Goal: Task Accomplishment & Management: Use online tool/utility

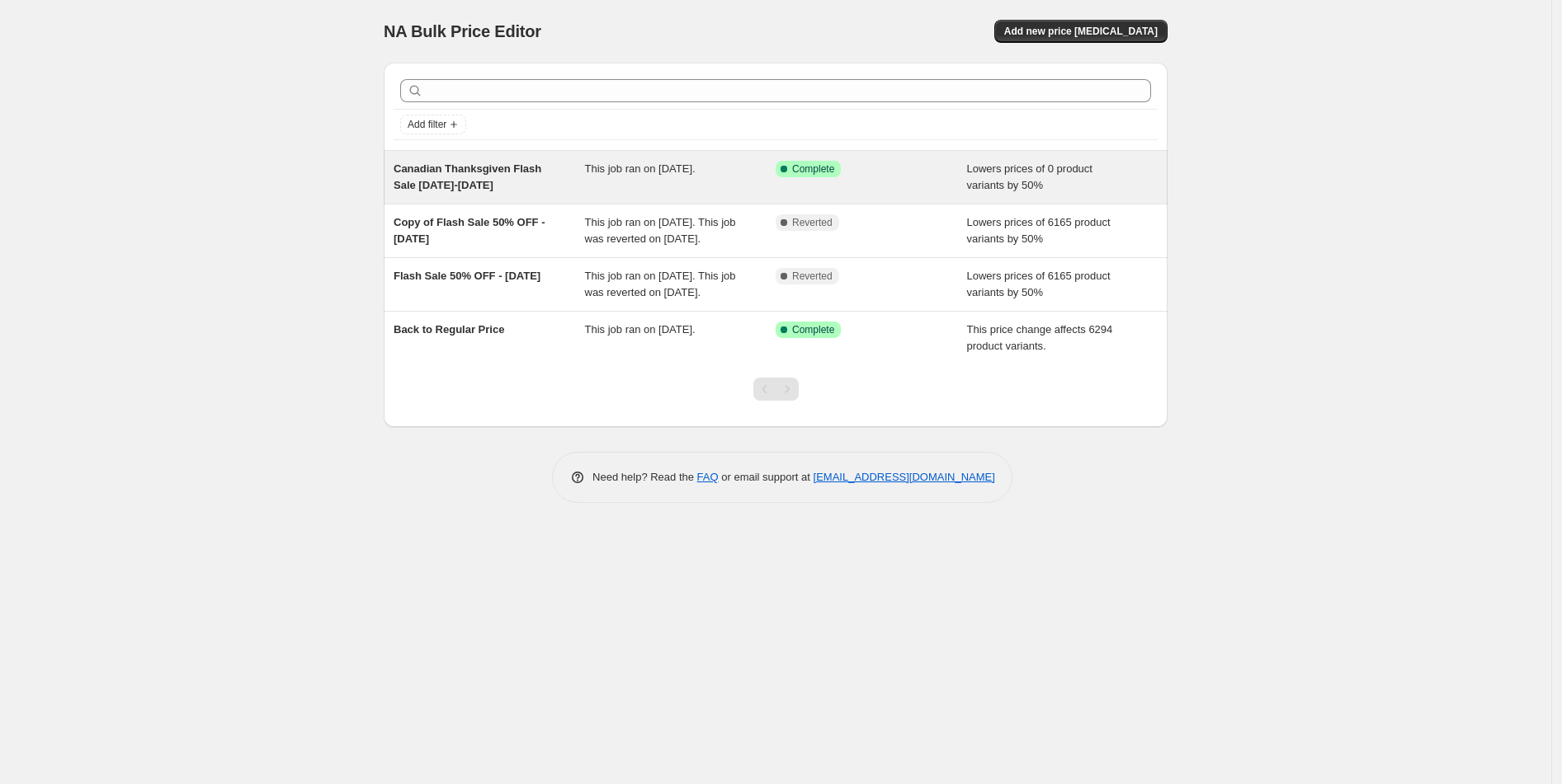
click at [655, 173] on span "This job ran on [DATE]." at bounding box center [640, 168] width 110 height 12
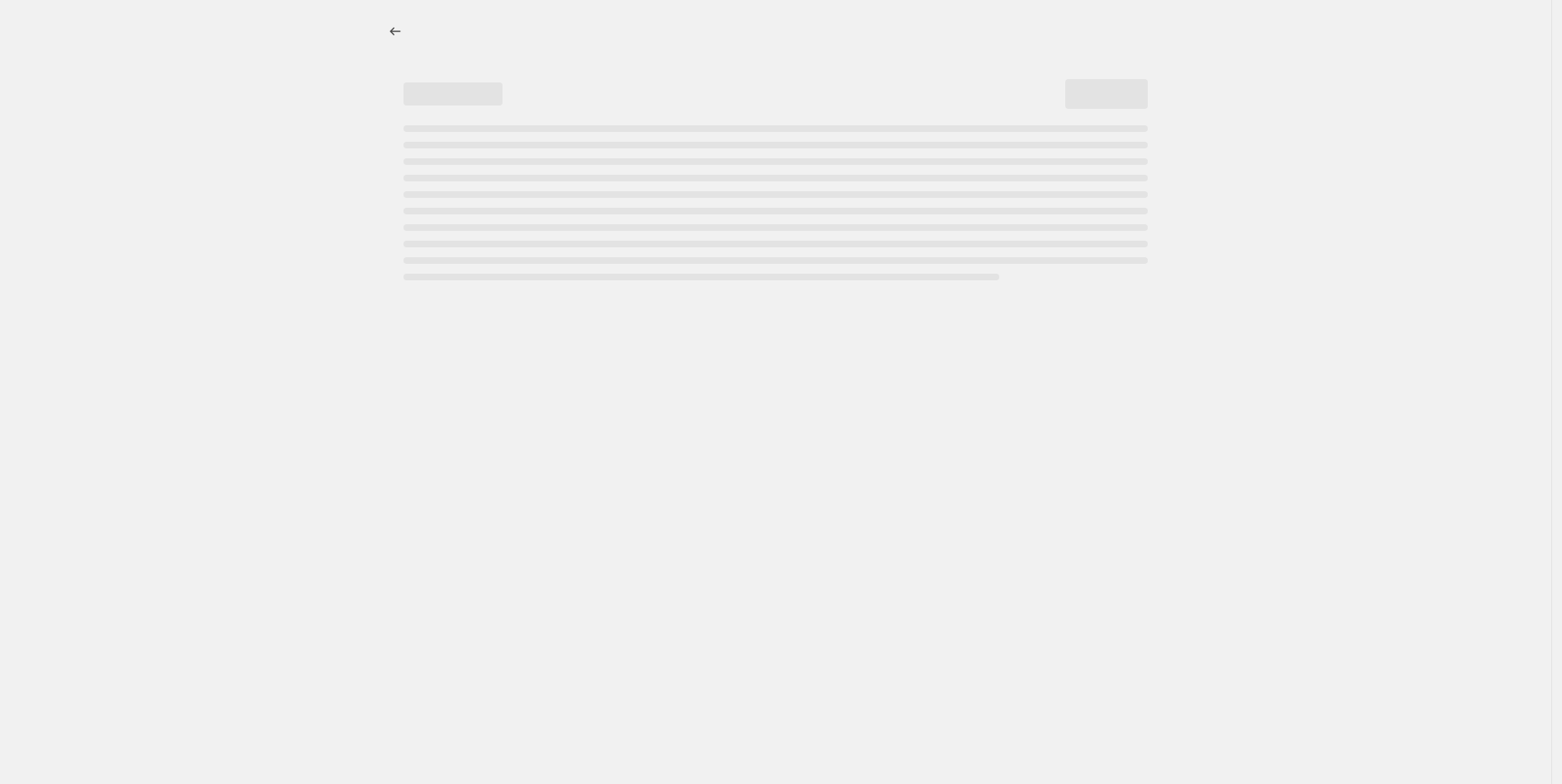
select select "percentage"
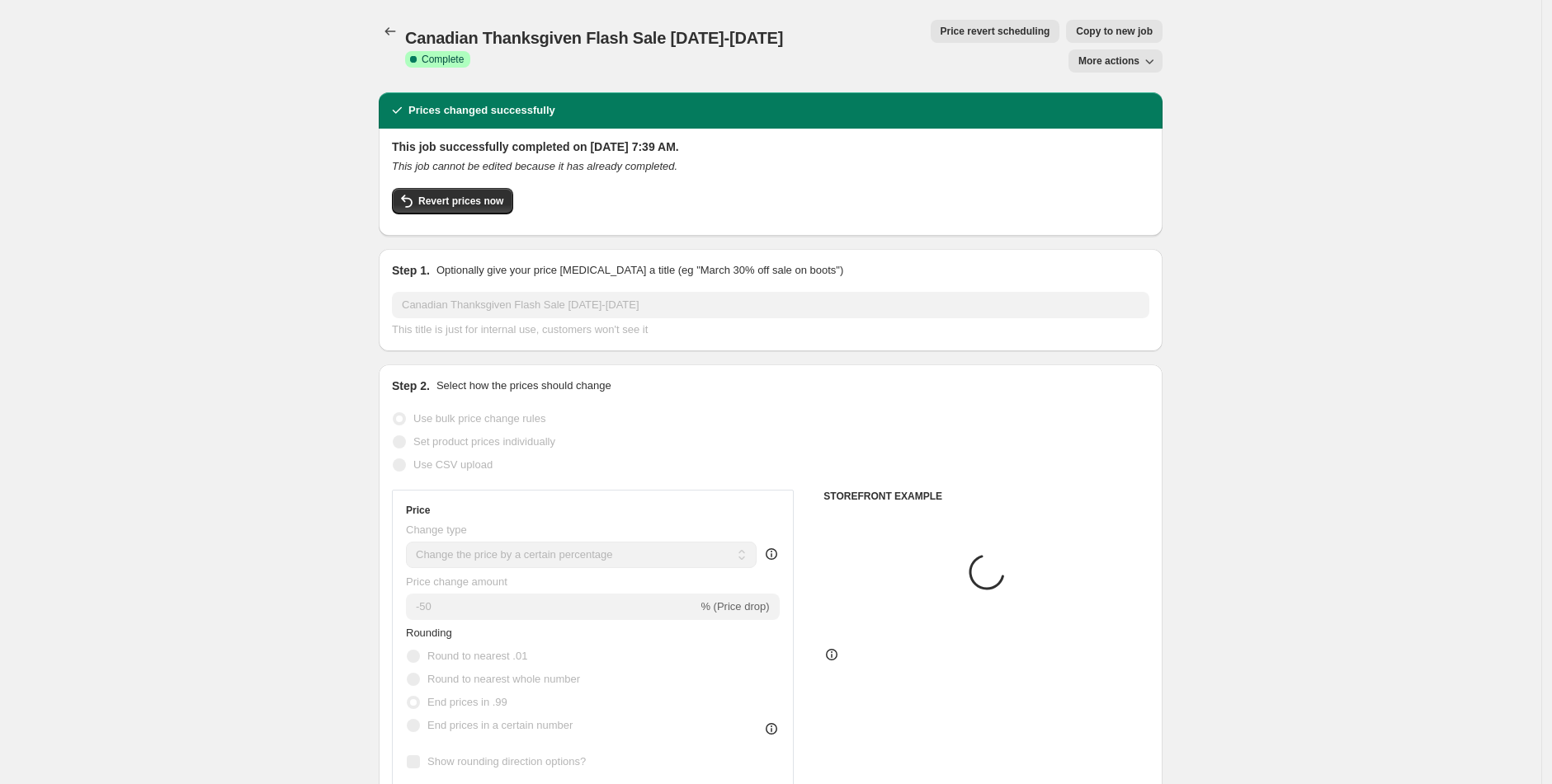
select select "collection"
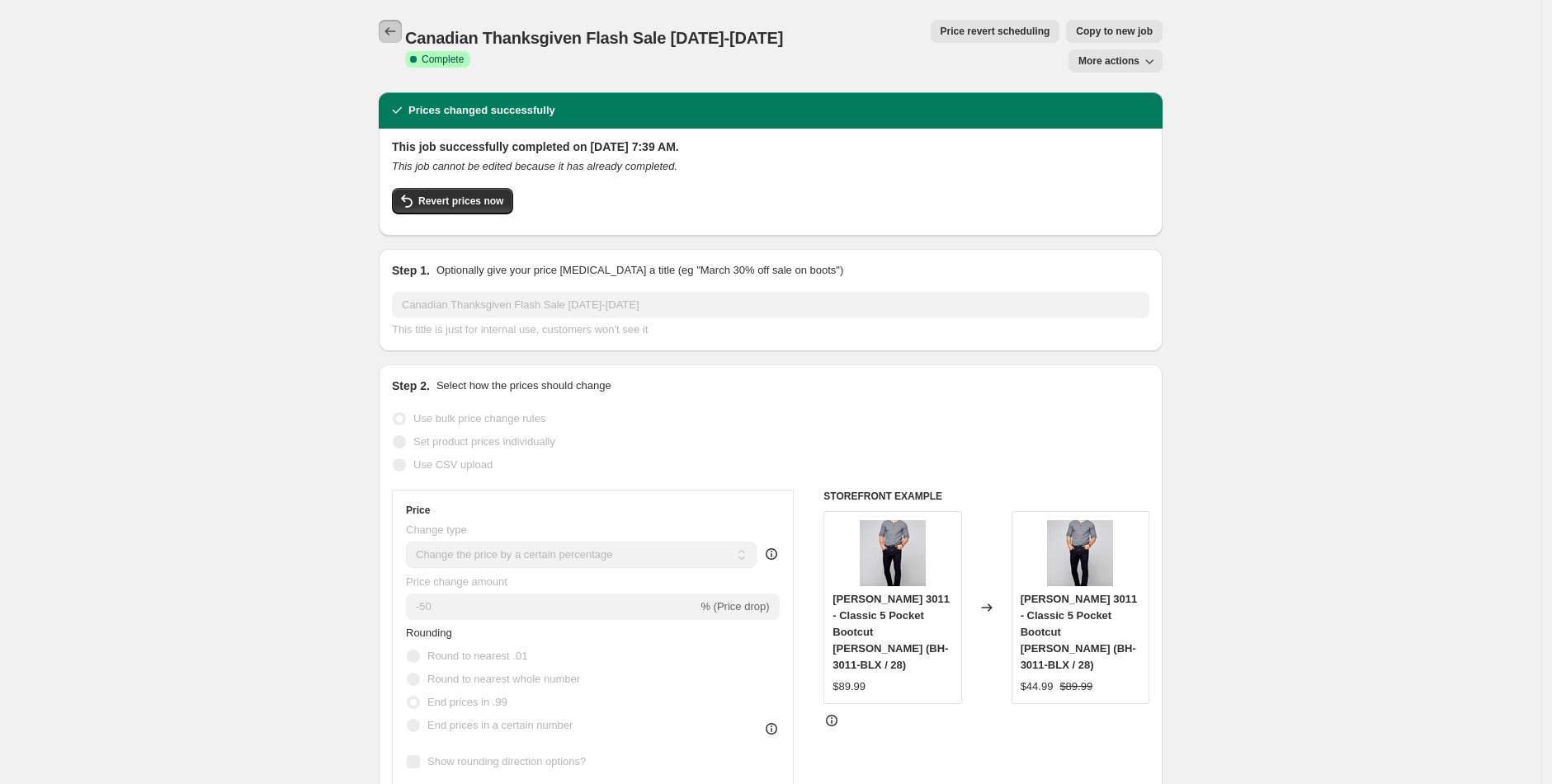
click at [397, 32] on icon "Price change jobs" at bounding box center [390, 30] width 16 height 16
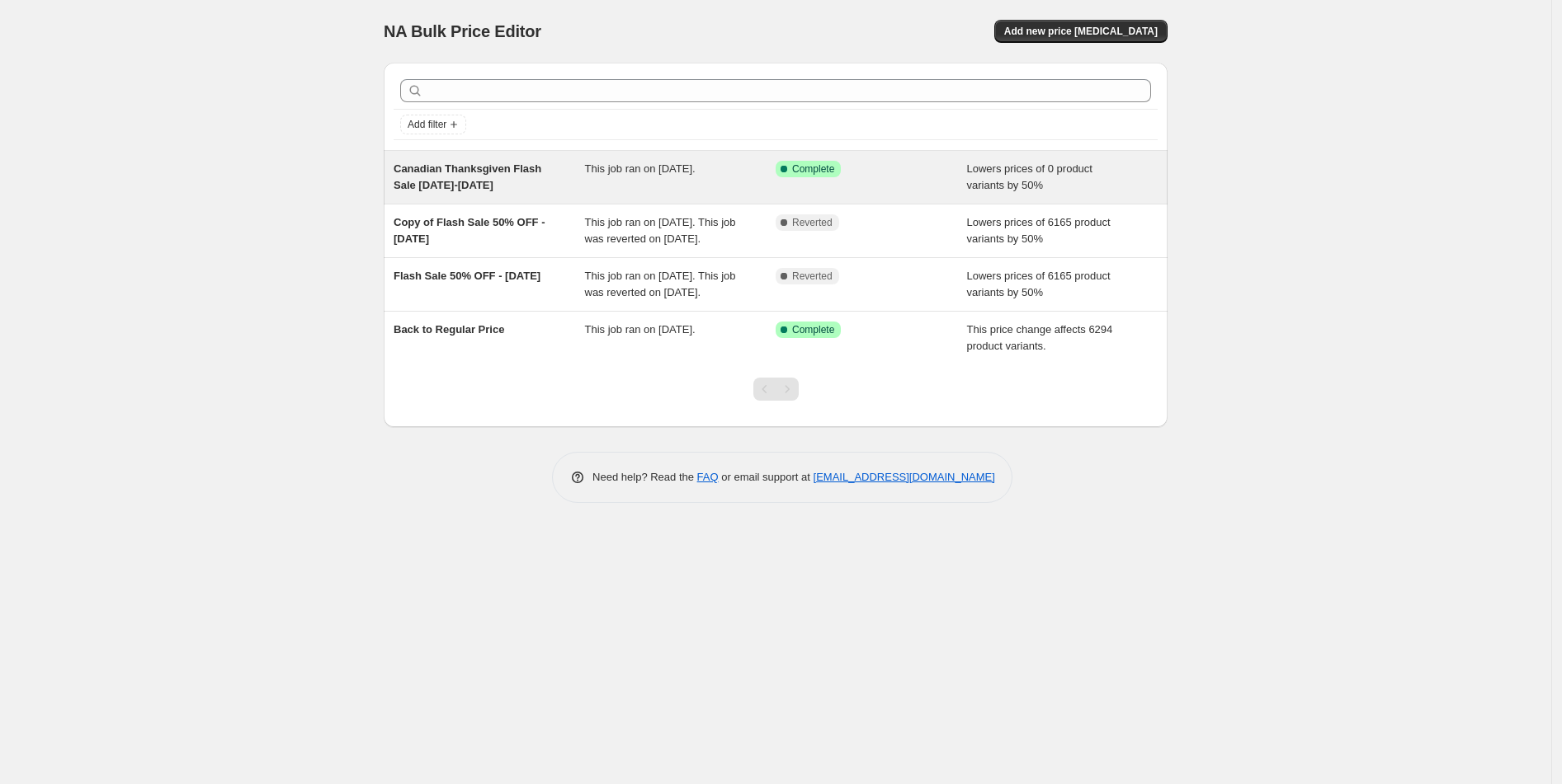
click at [621, 182] on div "This job ran on October 8, 2025." at bounding box center [680, 176] width 192 height 33
select select "percentage"
select select "collection"
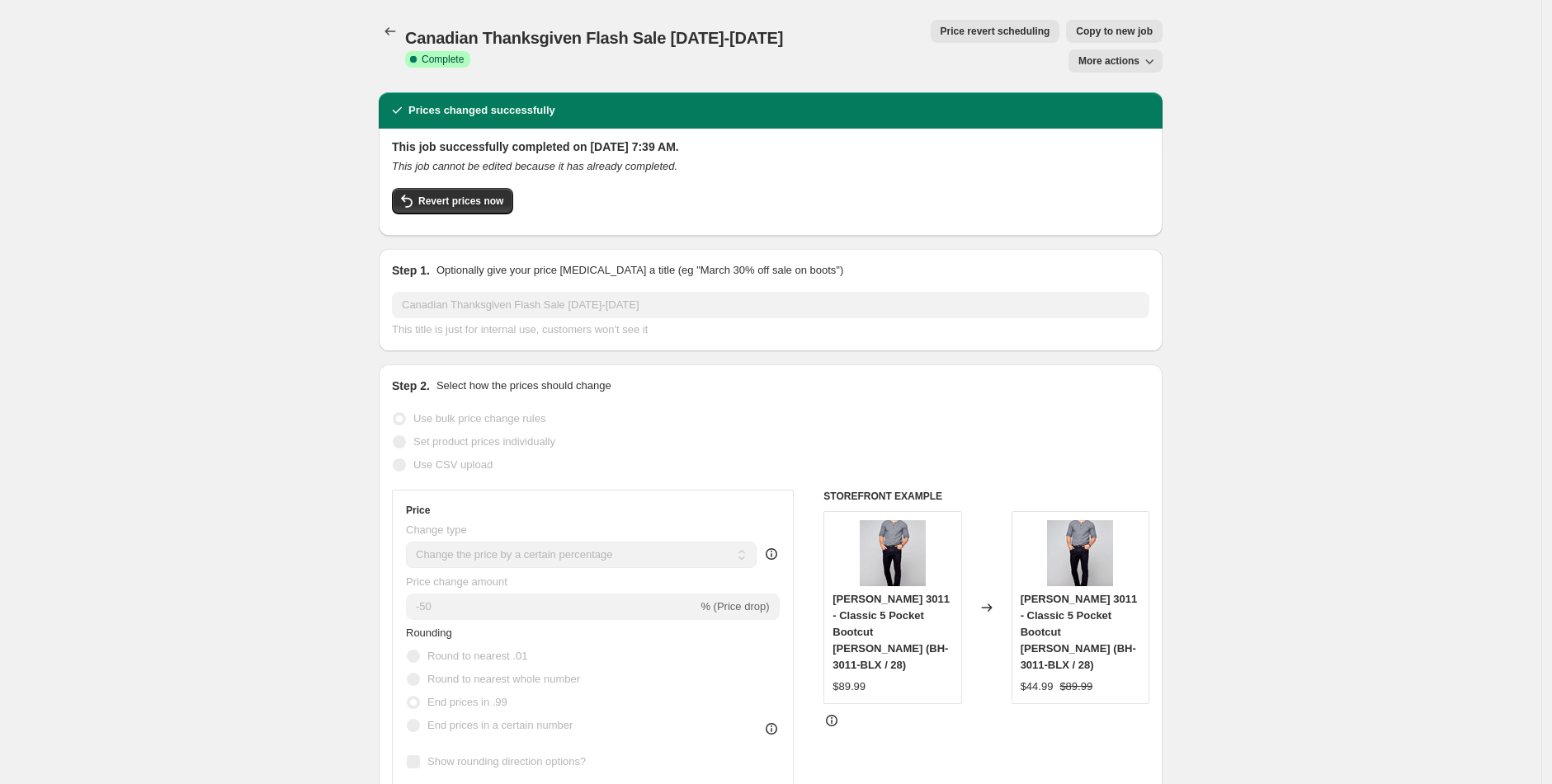
click at [1076, 34] on span "Copy to new job" at bounding box center [1114, 31] width 76 height 13
select select "percentage"
select select "collection"
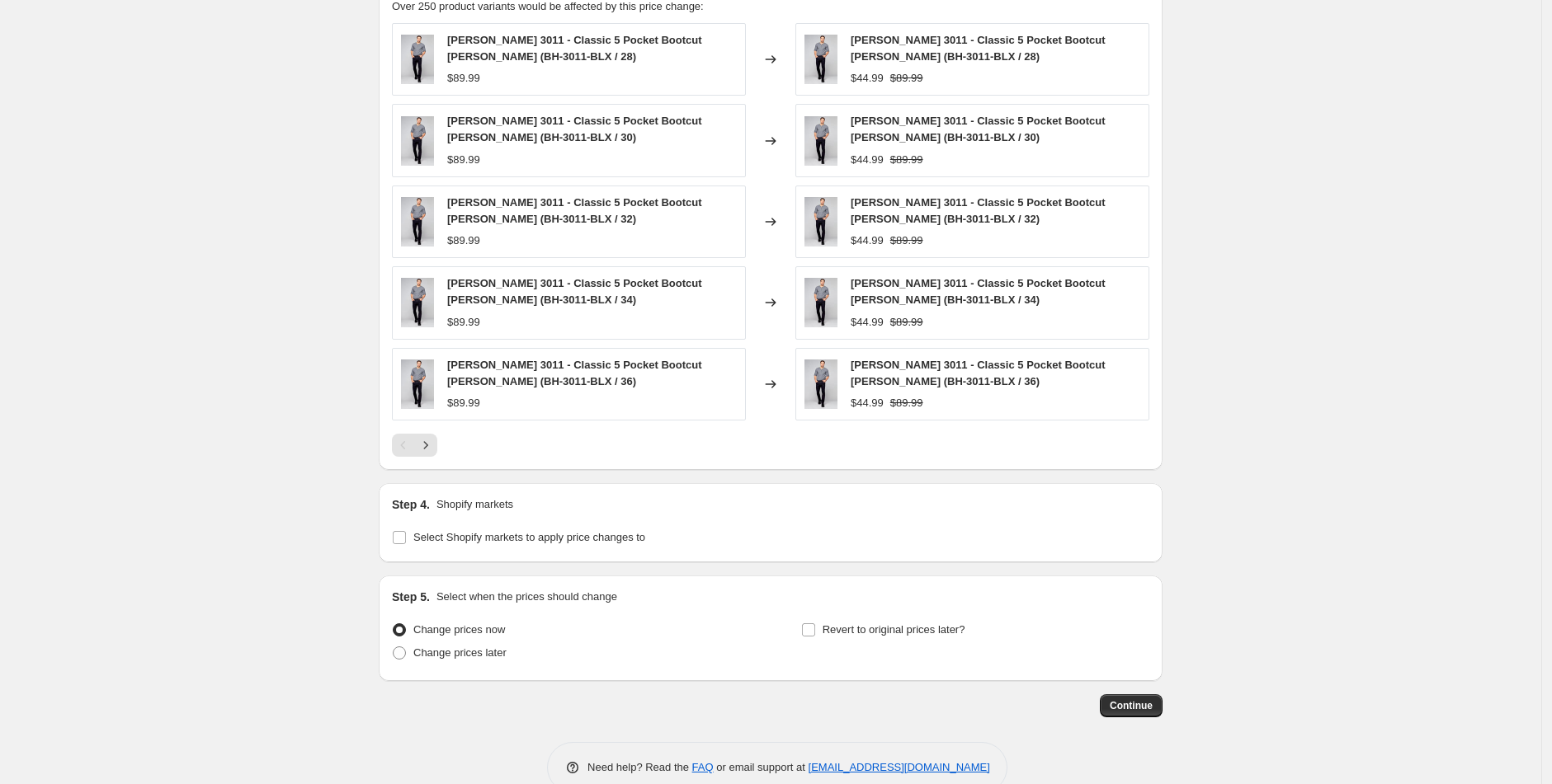
scroll to position [1235, 0]
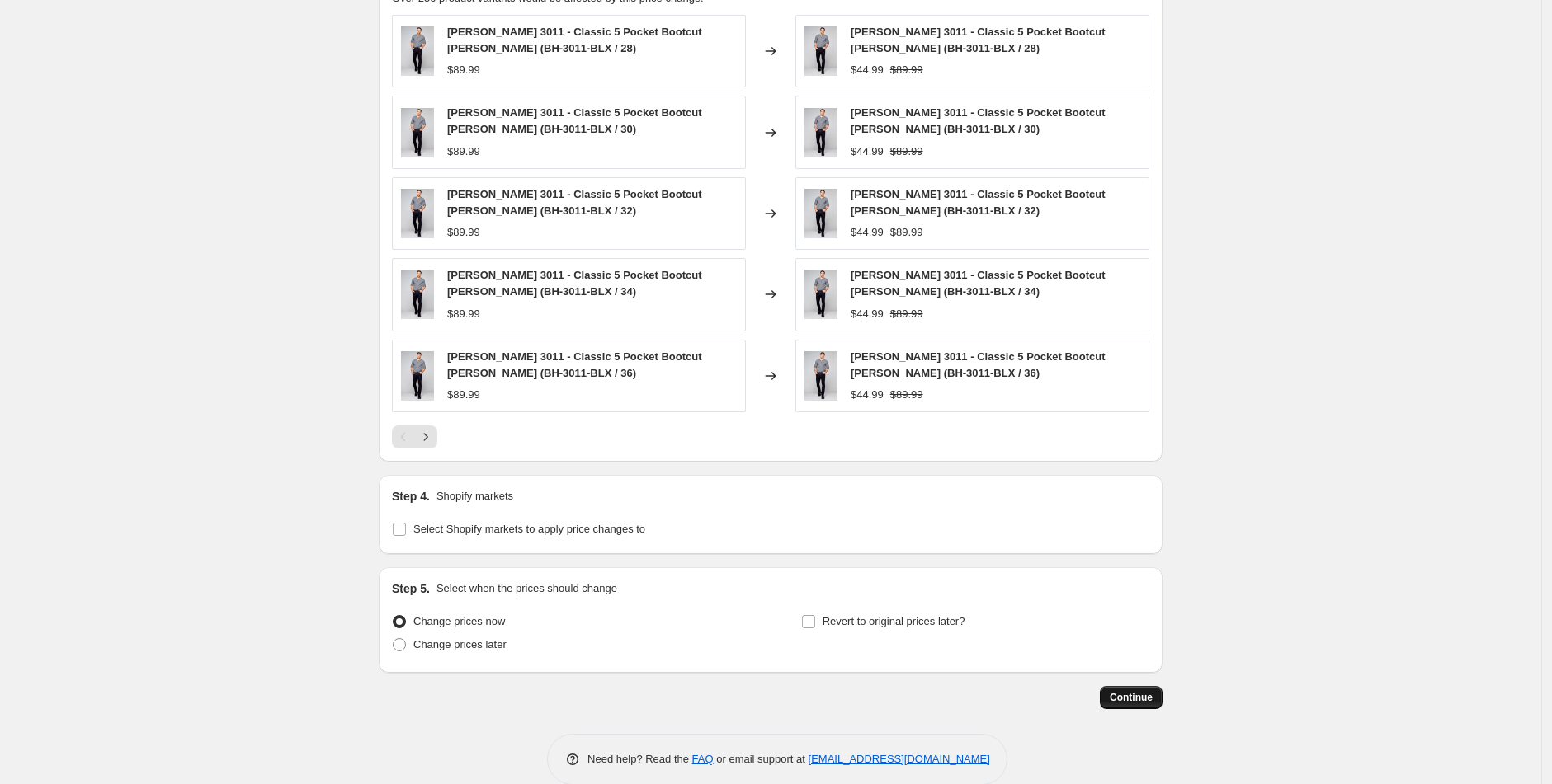
click at [1130, 692] on span "Continue" at bounding box center [1131, 697] width 42 height 13
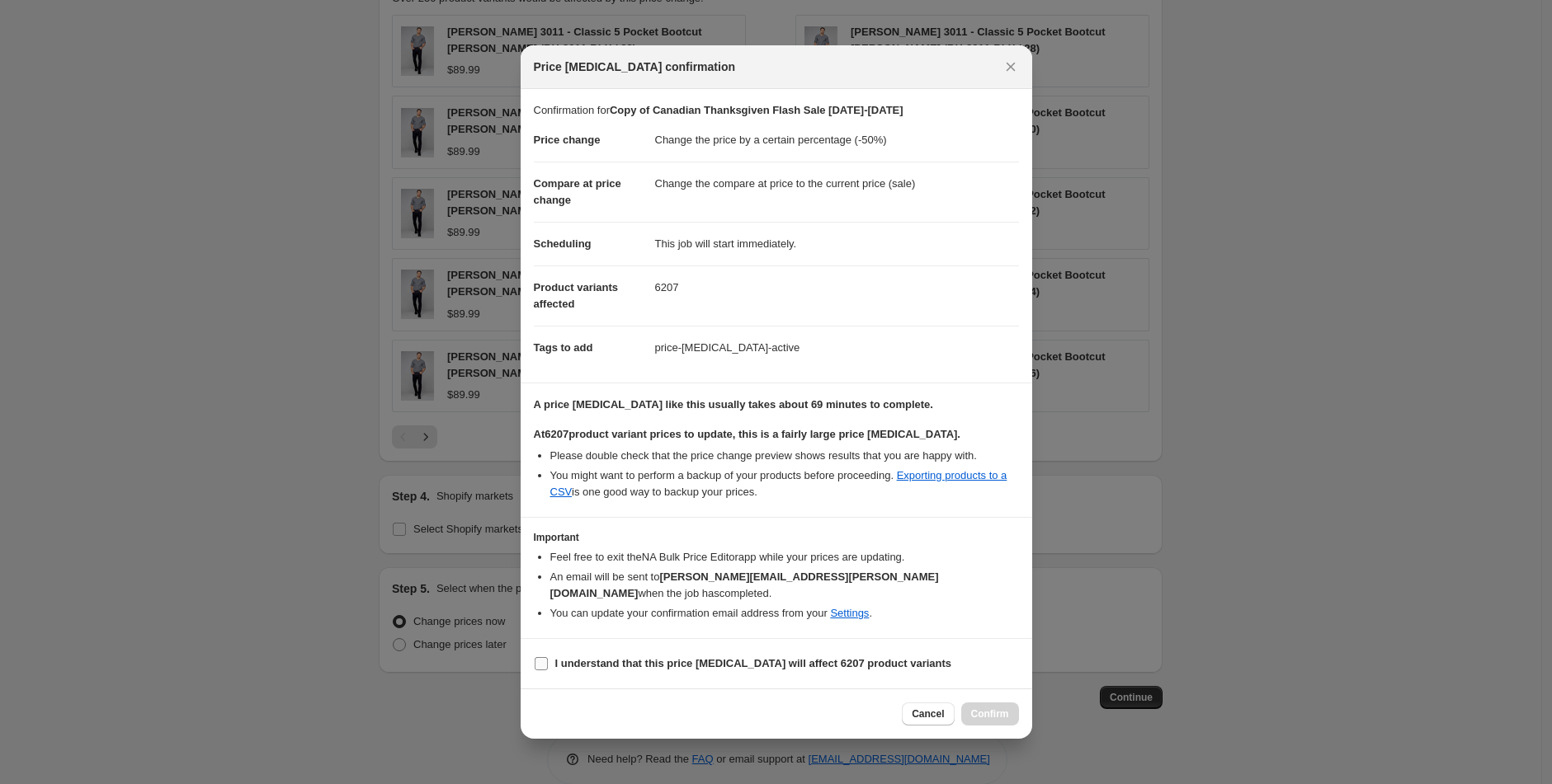
drag, startPoint x: 541, startPoint y: 660, endPoint x: 566, endPoint y: 659, distance: 25.0
click at [541, 660] on input "I understand that this price change job will affect 6207 product variants" at bounding box center [541, 664] width 13 height 13
checkbox input "true"
click at [1000, 708] on span "Confirm" at bounding box center [990, 714] width 38 height 13
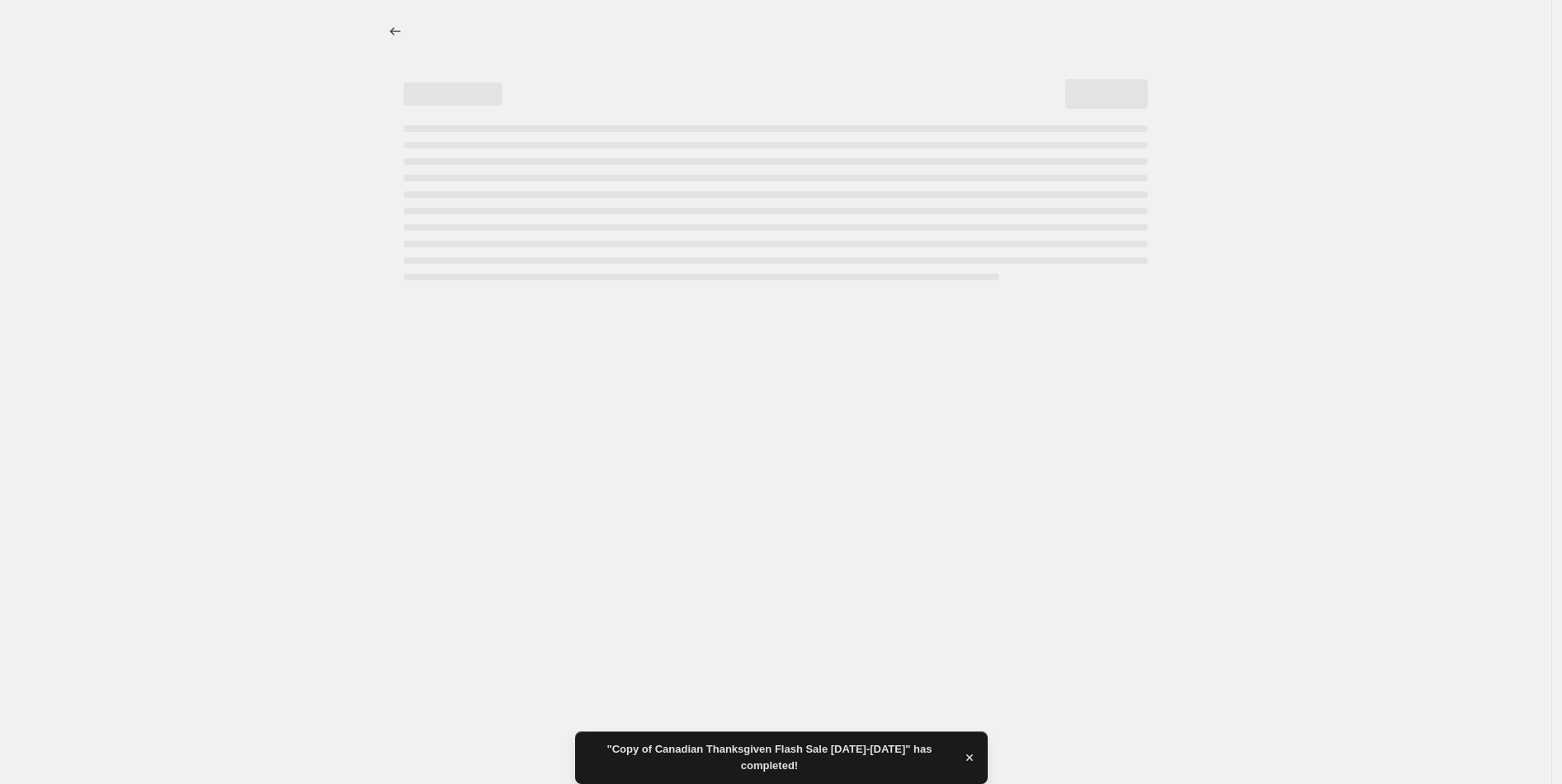
select select "percentage"
select select "collection"
